Goal: Find contact information: Find contact information

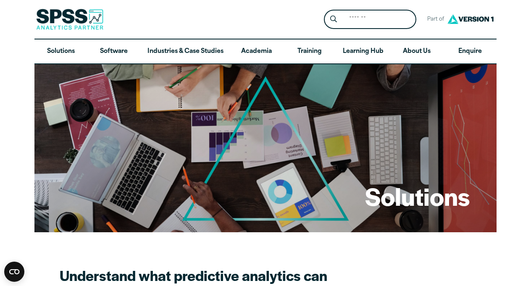
click at [21, 36] on div "Close" at bounding box center [265, 143] width 531 height 286
click at [98, 18] on img at bounding box center [69, 19] width 67 height 21
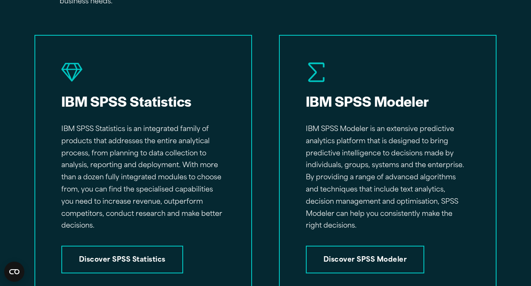
scroll to position [1283, 0]
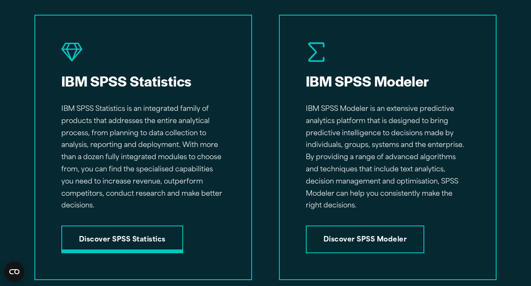
click at [162, 238] on link "Discover SPSS Statistics" at bounding box center [122, 240] width 122 height 28
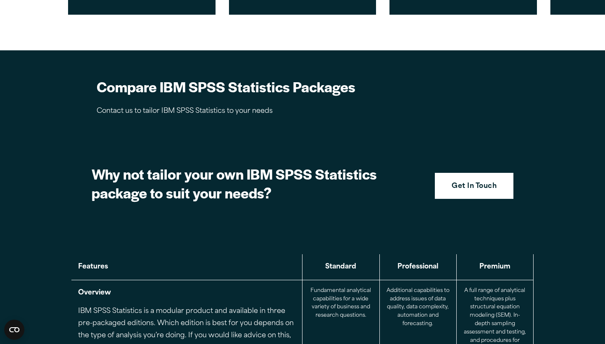
scroll to position [762, 0]
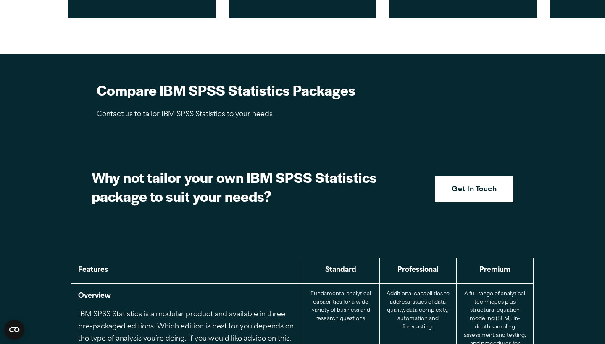
click at [475, 184] on section "Why not tailor your own IBM SPSS Statistics package to suit your needs? Get In …" at bounding box center [302, 189] width 462 height 83
click at [458, 178] on link "Get In Touch" at bounding box center [474, 189] width 79 height 26
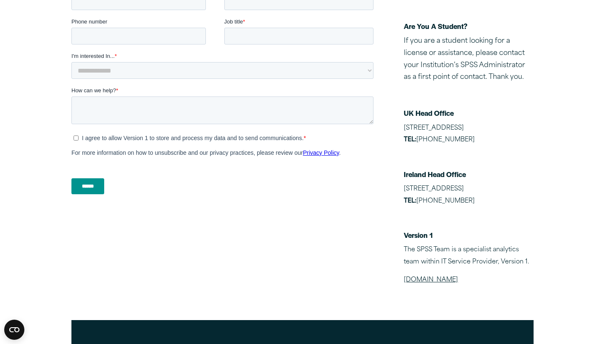
scroll to position [260, 0]
